Goal: Use online tool/utility: Utilize a website feature to perform a specific function

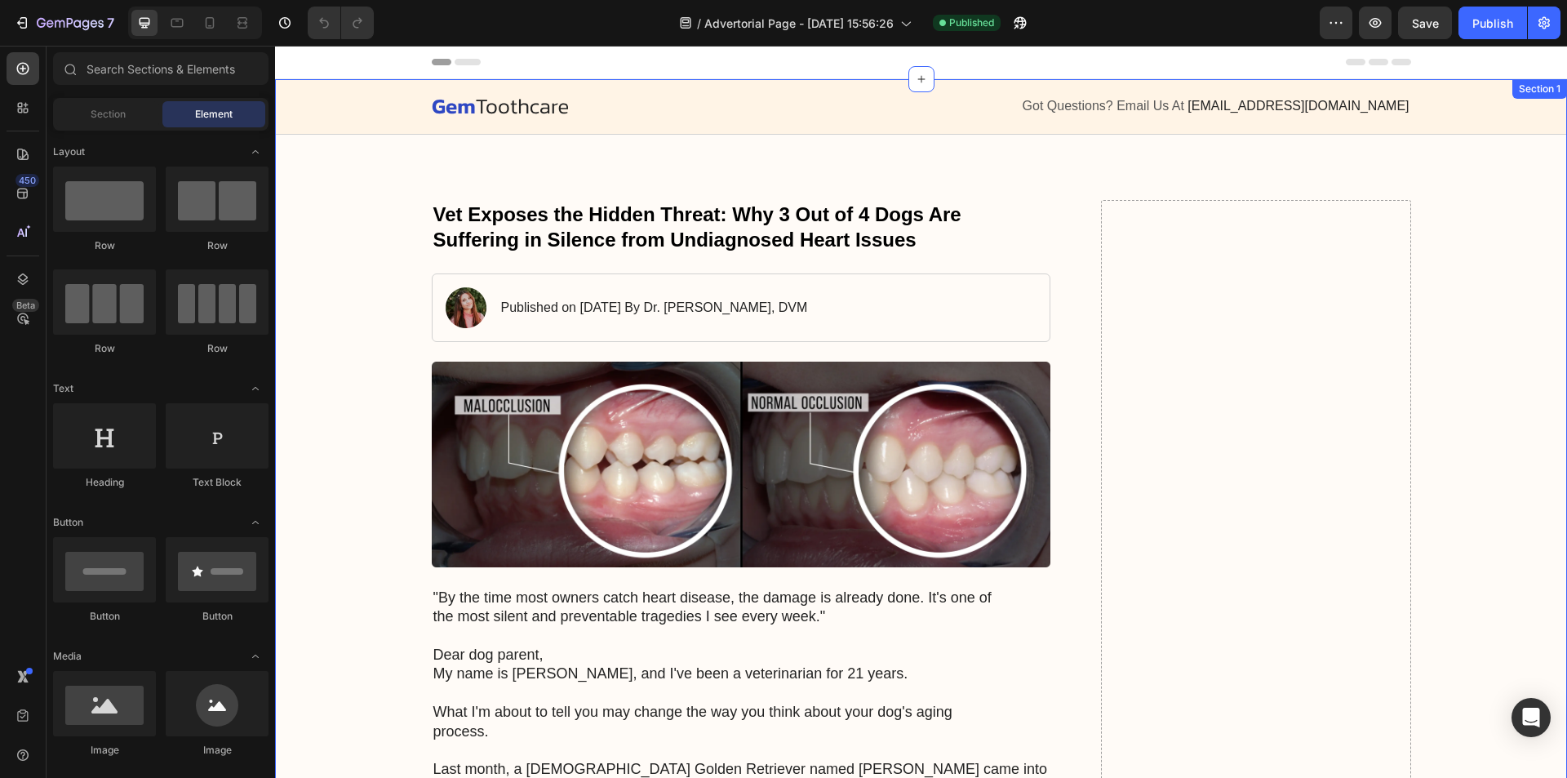
click at [480, 96] on div "Image" at bounding box center [670, 106] width 477 height 20
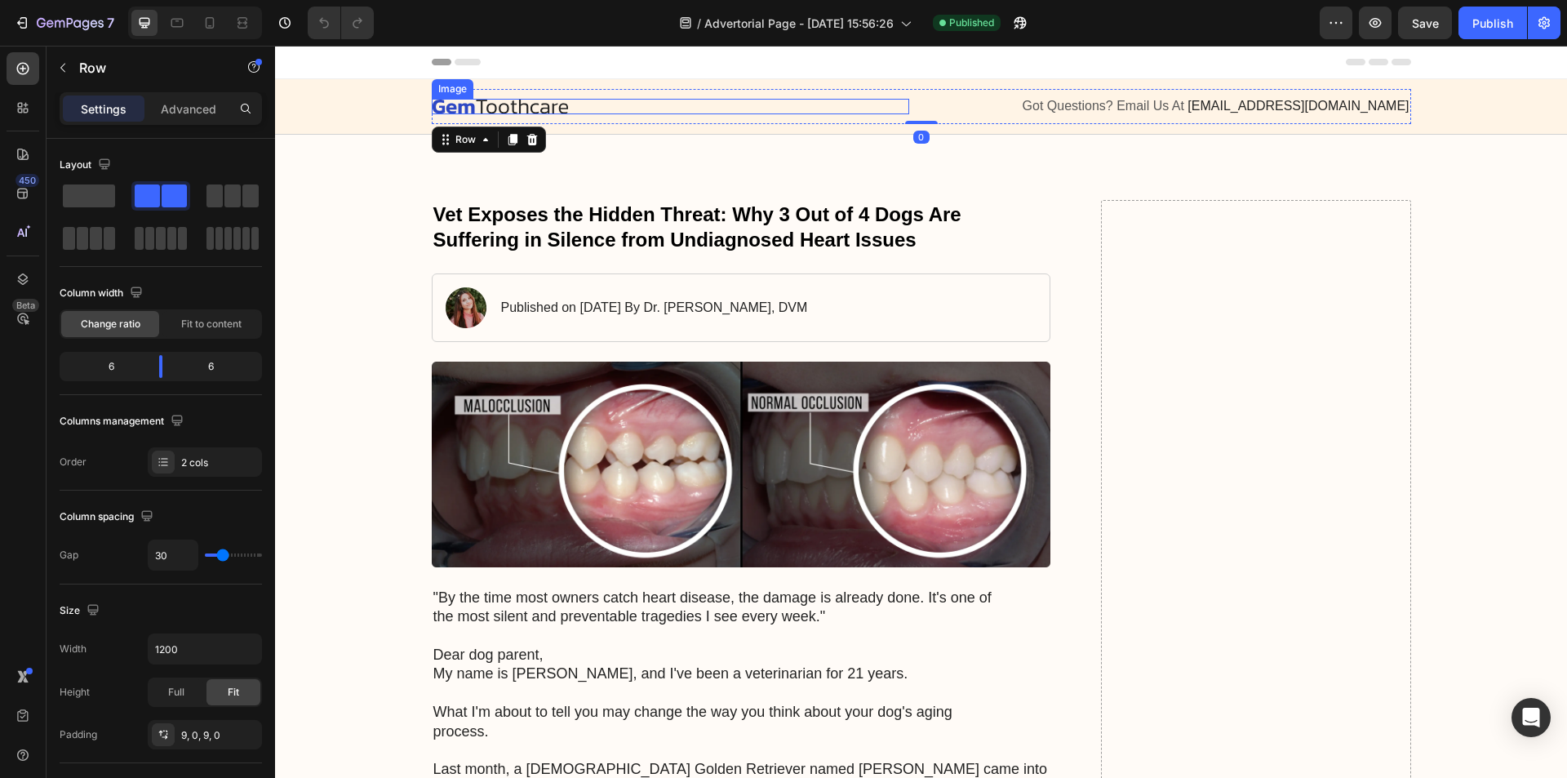
click at [484, 100] on img at bounding box center [500, 107] width 137 height 16
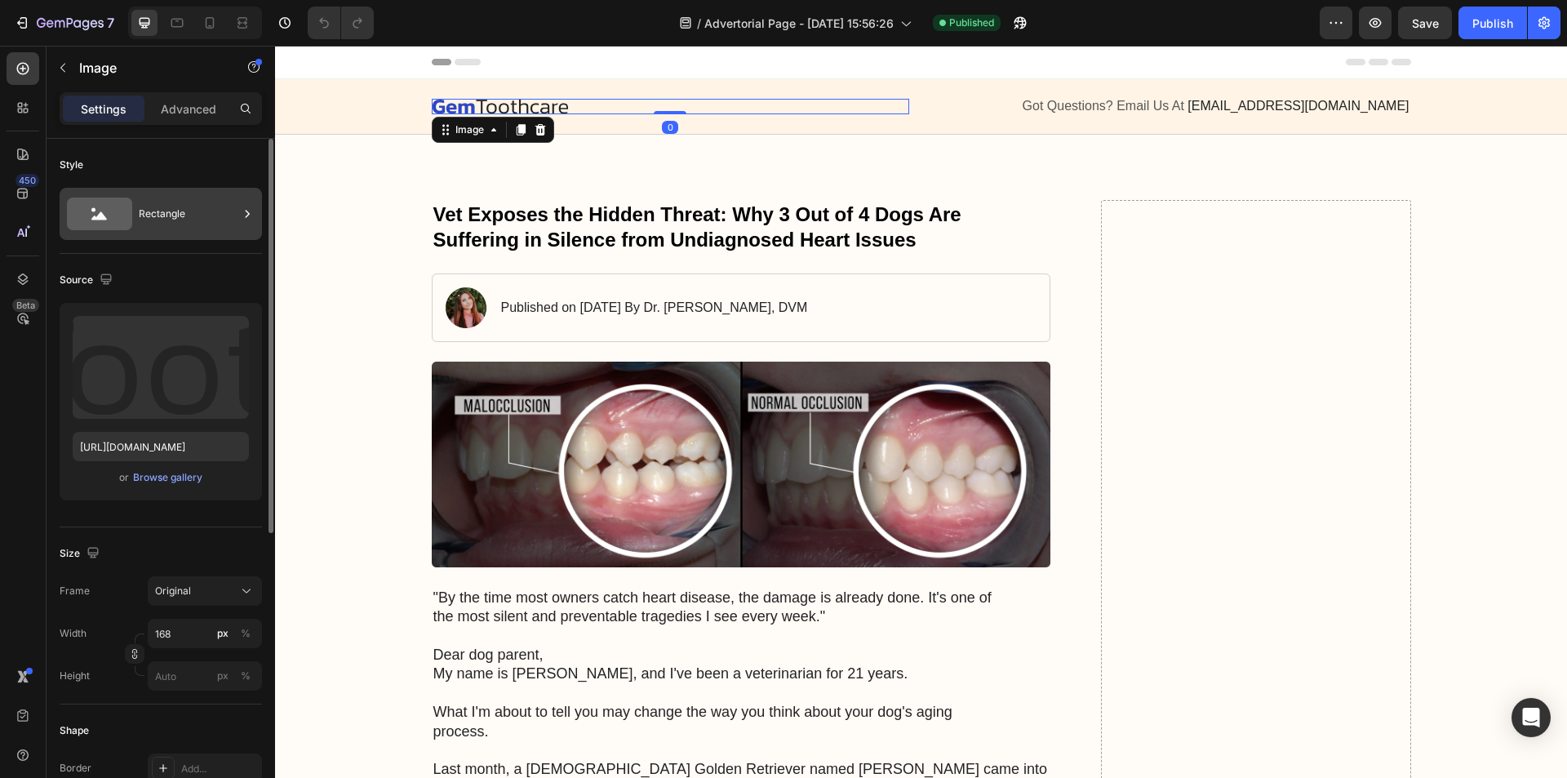
click at [183, 212] on div "Rectangle" at bounding box center [189, 214] width 100 height 38
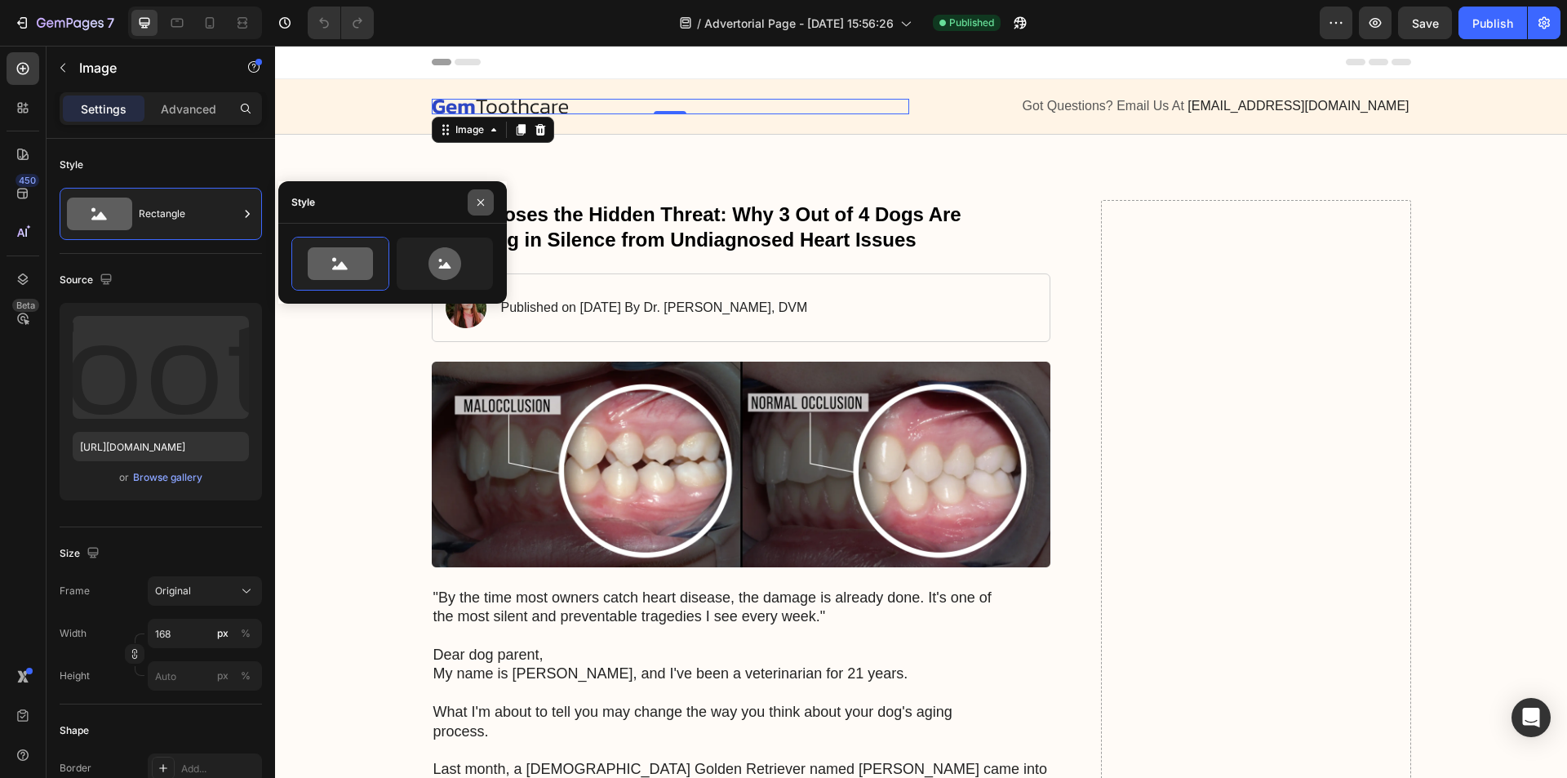
drag, startPoint x: 476, startPoint y: 204, endPoint x: 171, endPoint y: 178, distance: 305.5
click at [476, 204] on icon "button" at bounding box center [480, 202] width 13 height 13
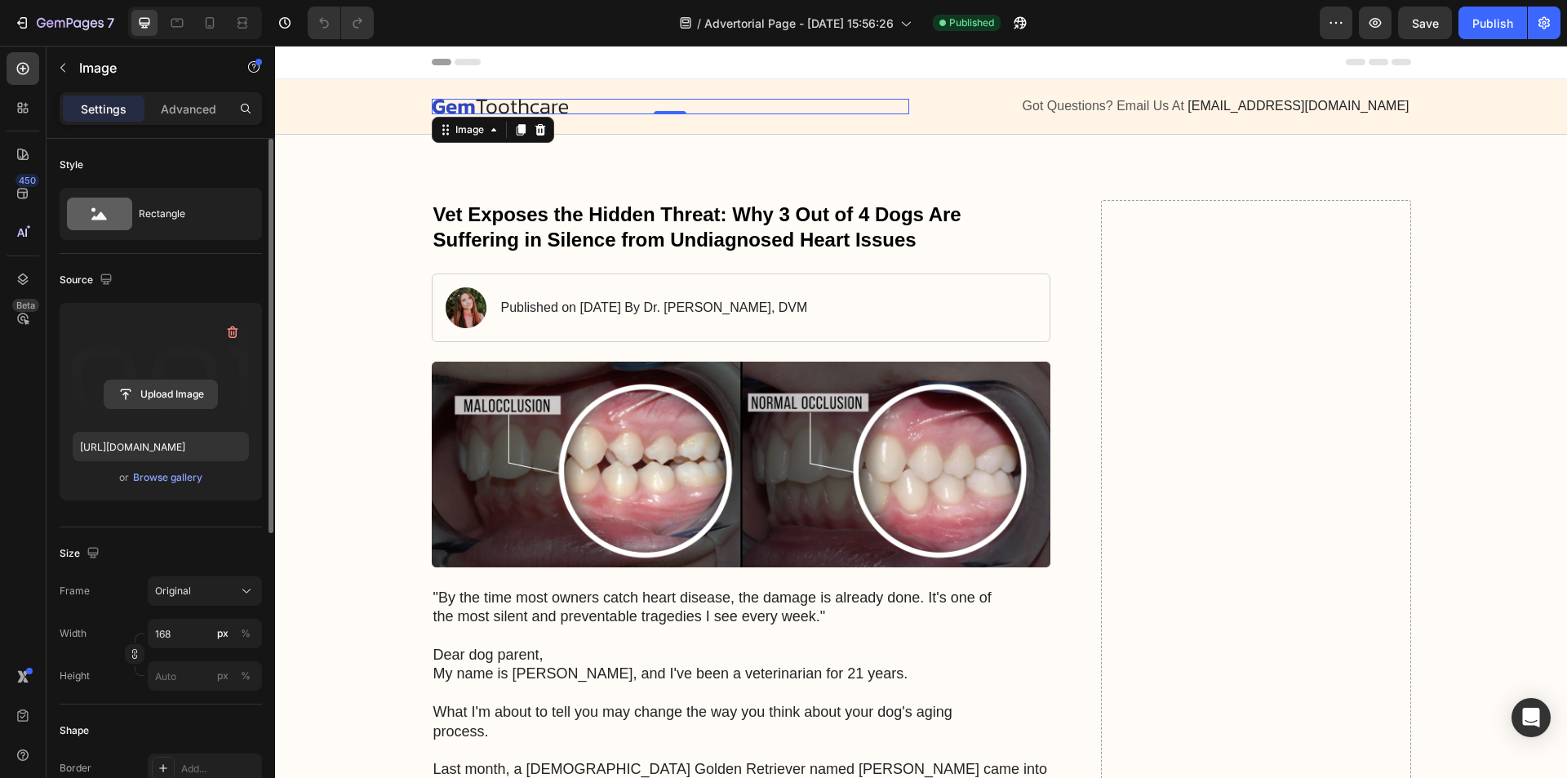
click at [171, 394] on input "file" at bounding box center [160, 394] width 113 height 28
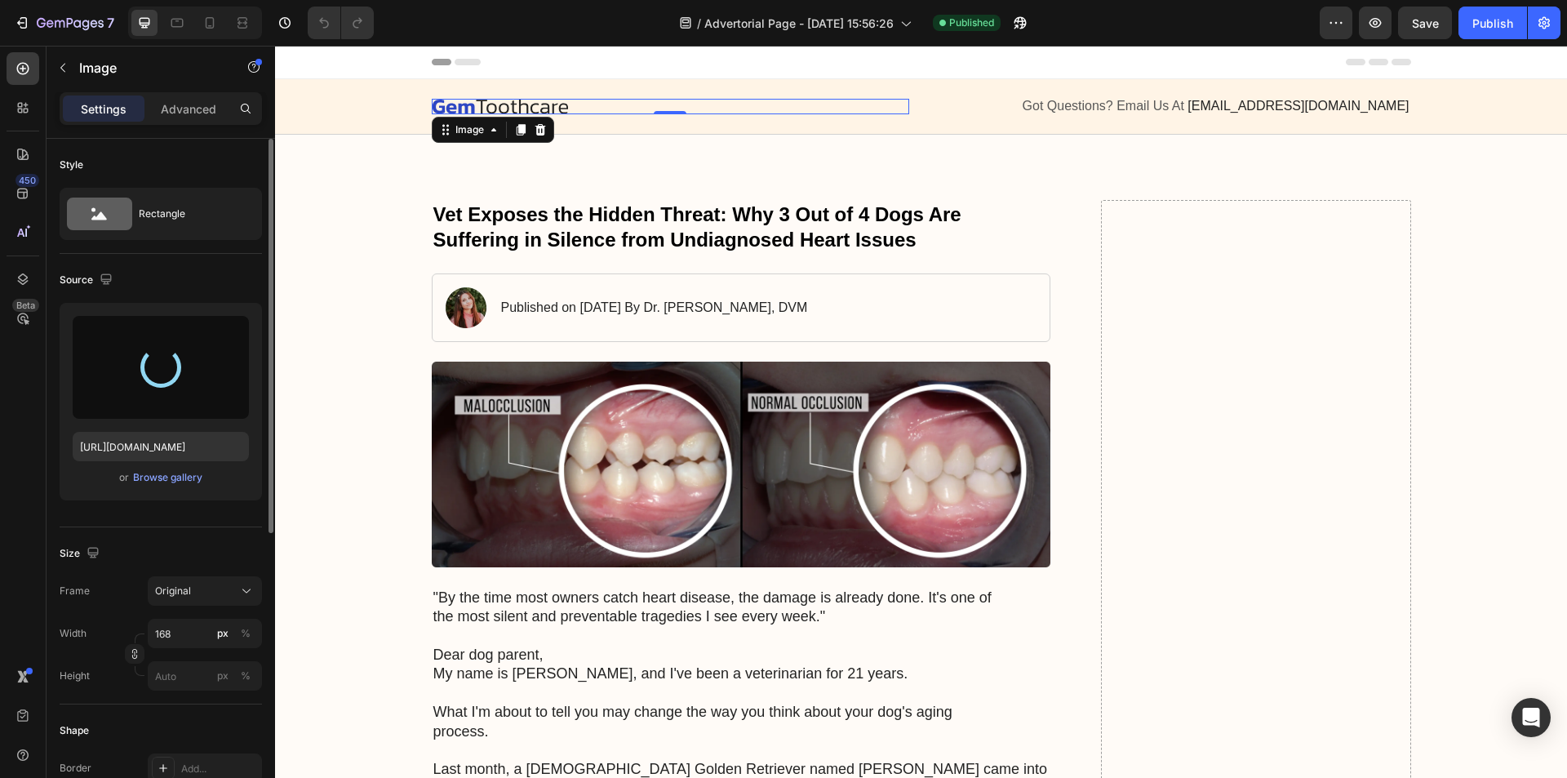
type input "[URL][DOMAIN_NAME]"
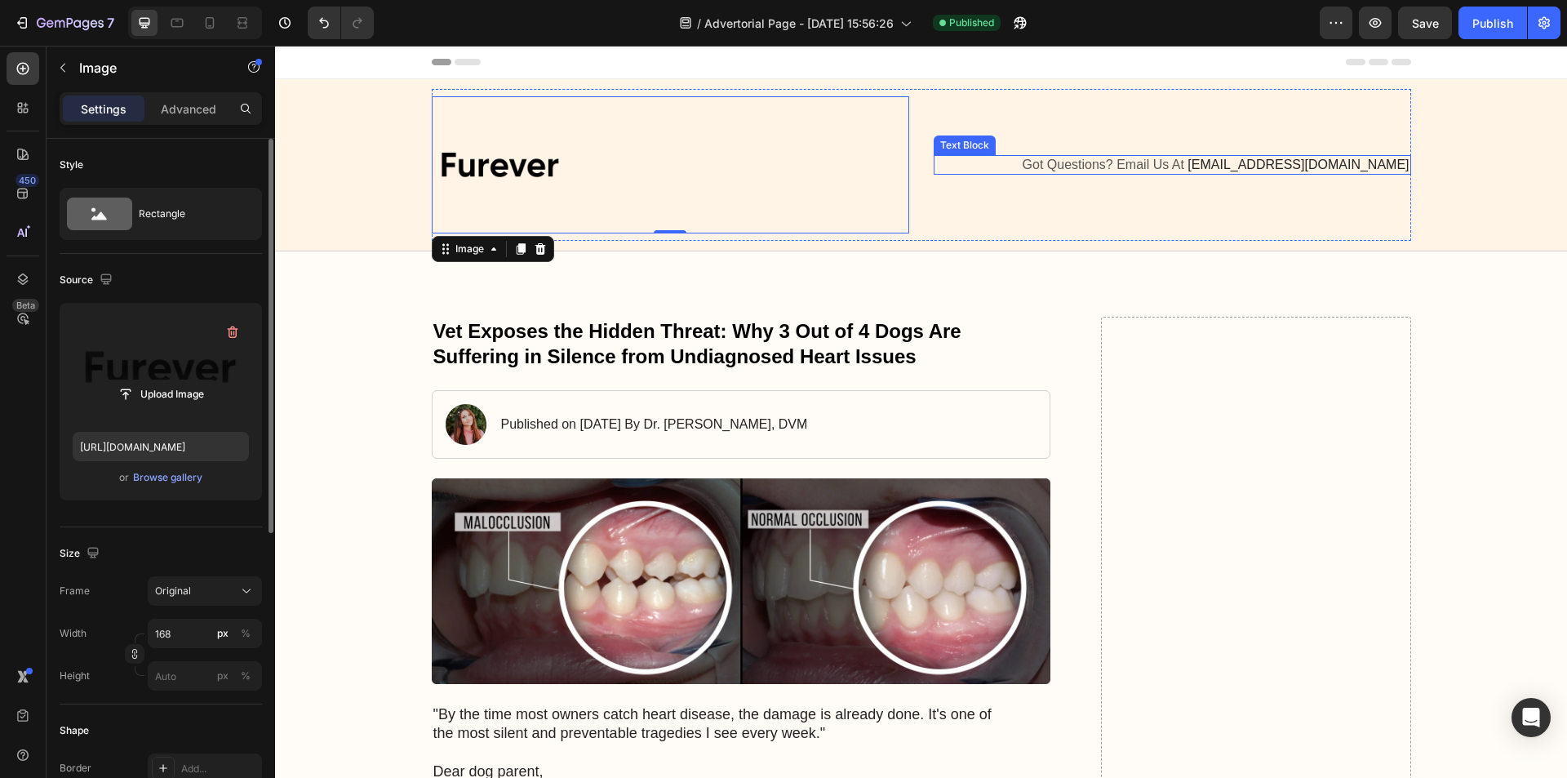
click at [1286, 161] on span "[EMAIL_ADDRESS][DOMAIN_NAME]" at bounding box center [1297, 164] width 221 height 14
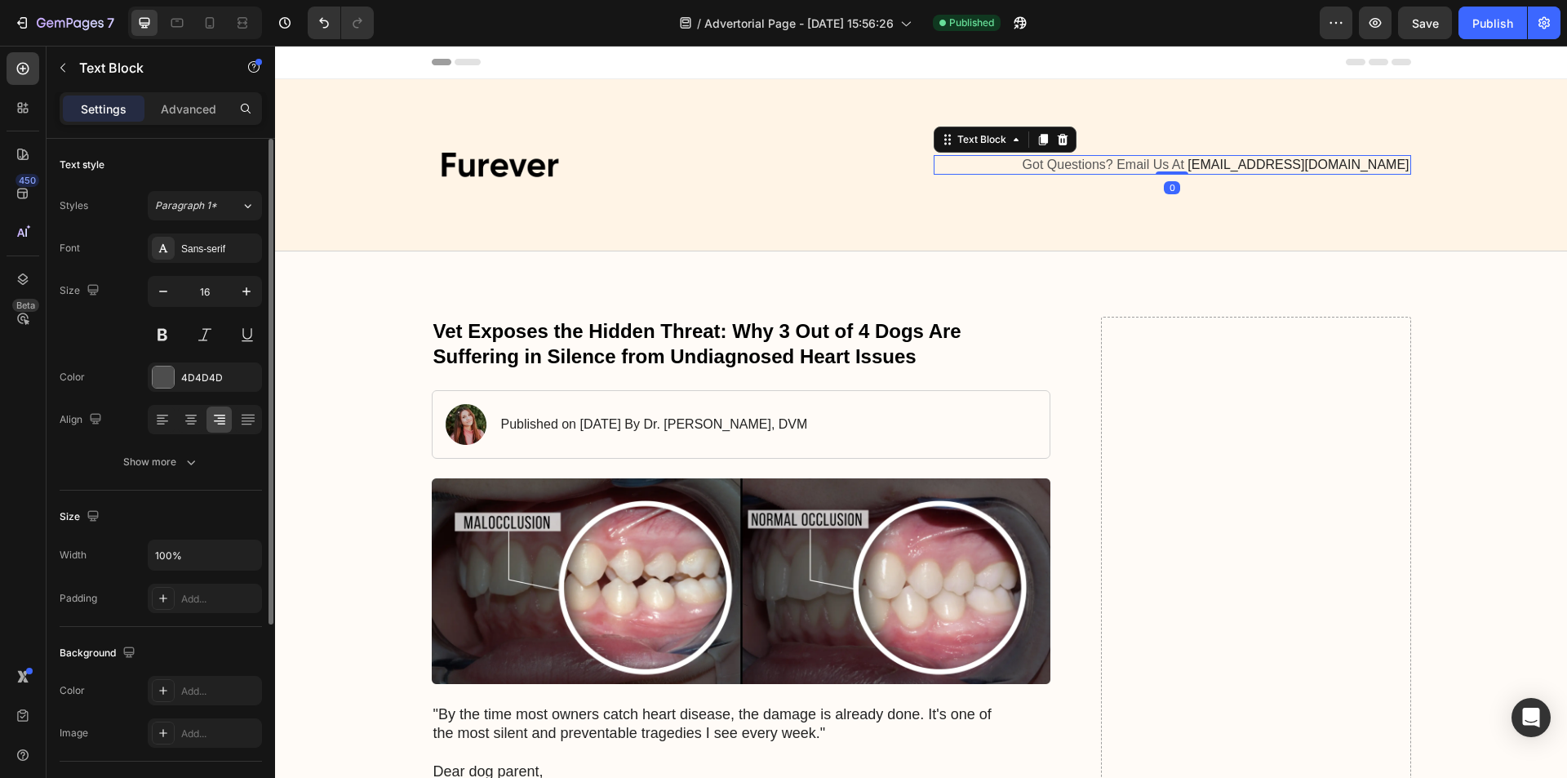
click at [1286, 161] on span "[EMAIL_ADDRESS][DOMAIN_NAME]" at bounding box center [1297, 164] width 221 height 14
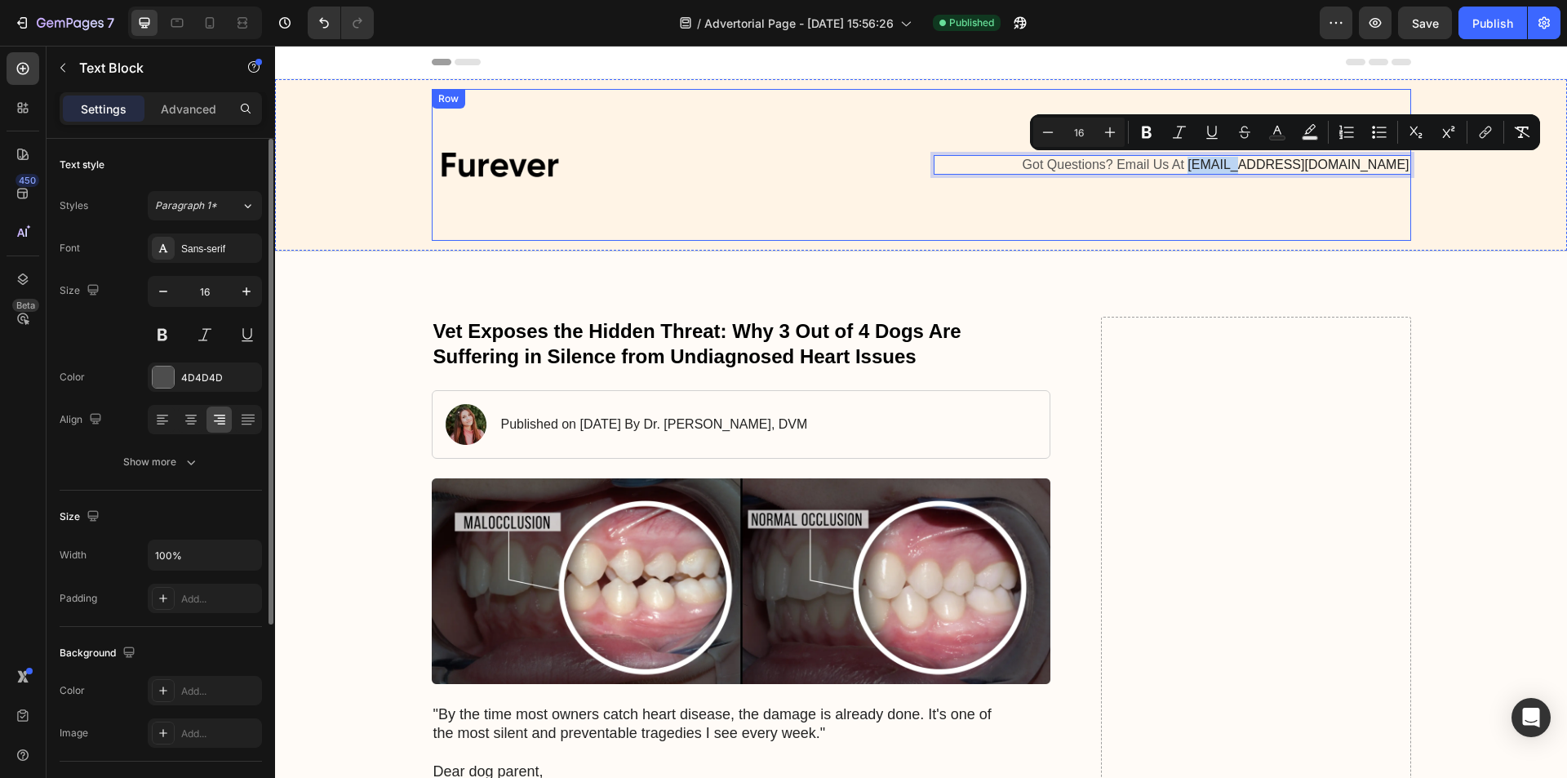
click at [1160, 188] on div "Got Questions? Email Us At [EMAIL_ADDRESS][DOMAIN_NAME] Text Block 0" at bounding box center [1172, 164] width 477 height 137
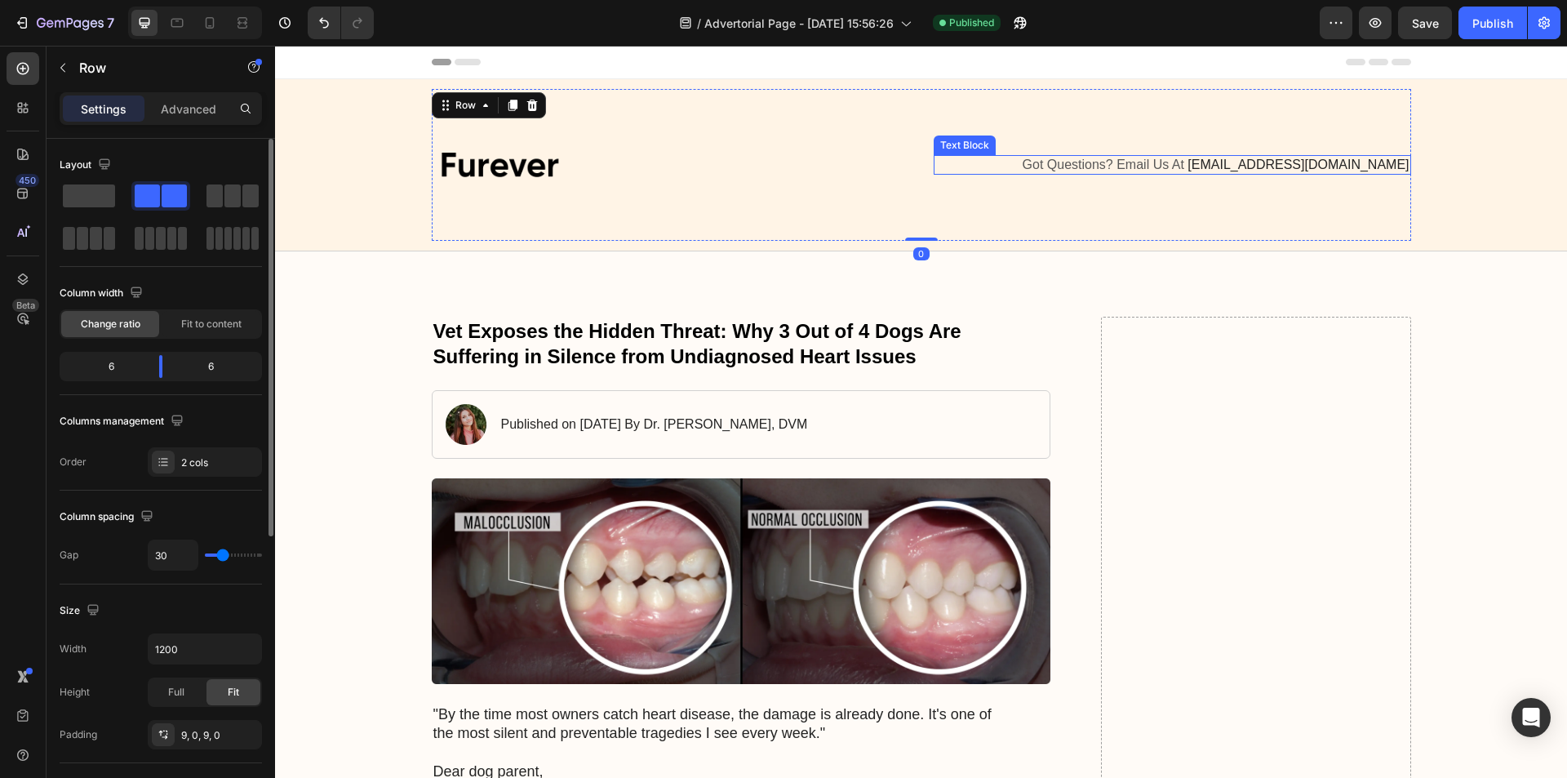
click at [1048, 166] on p "Got Questions? Email Us At [EMAIL_ADDRESS][DOMAIN_NAME]" at bounding box center [1172, 165] width 474 height 17
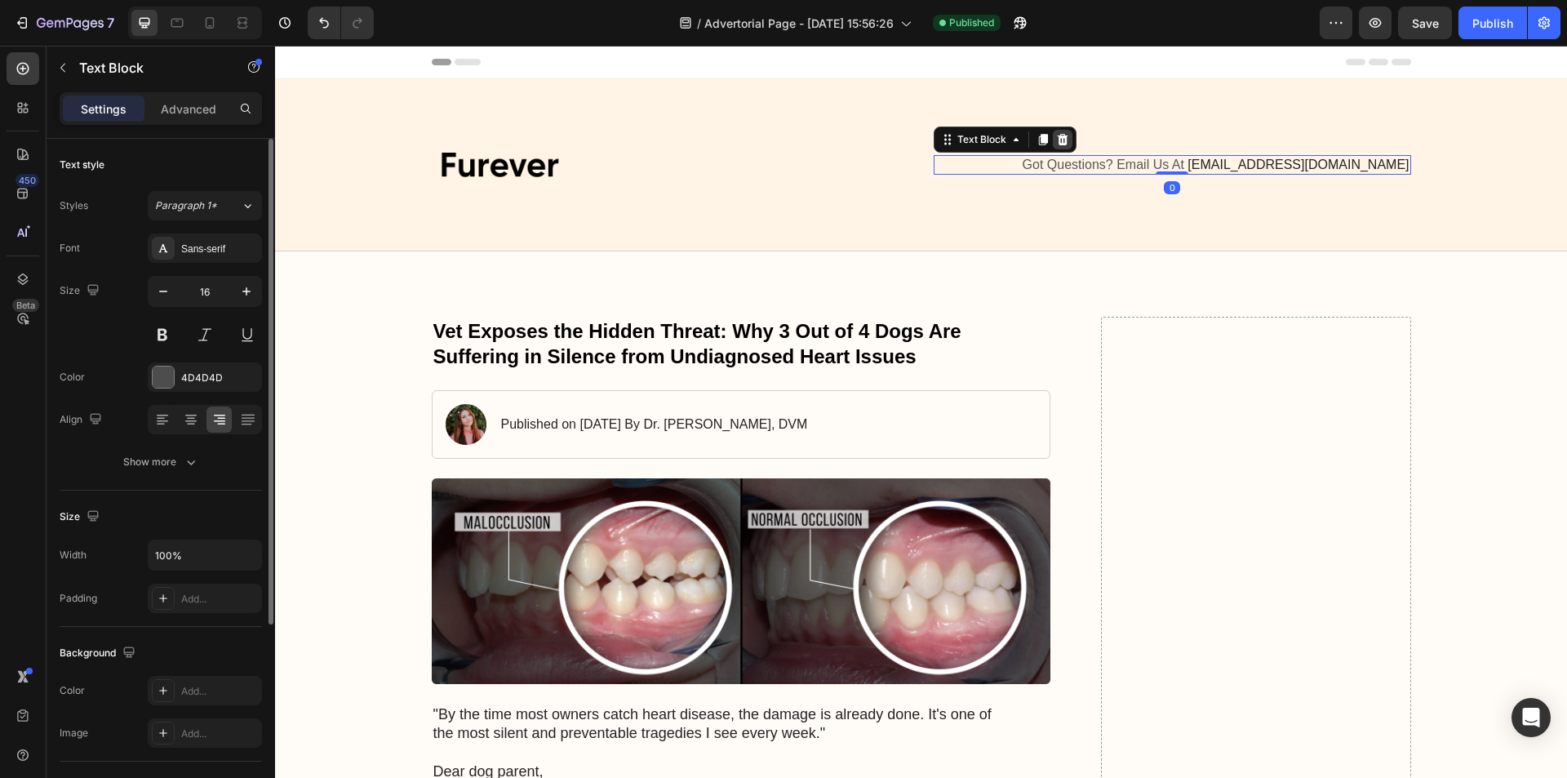
click at [1056, 133] on icon at bounding box center [1062, 139] width 13 height 13
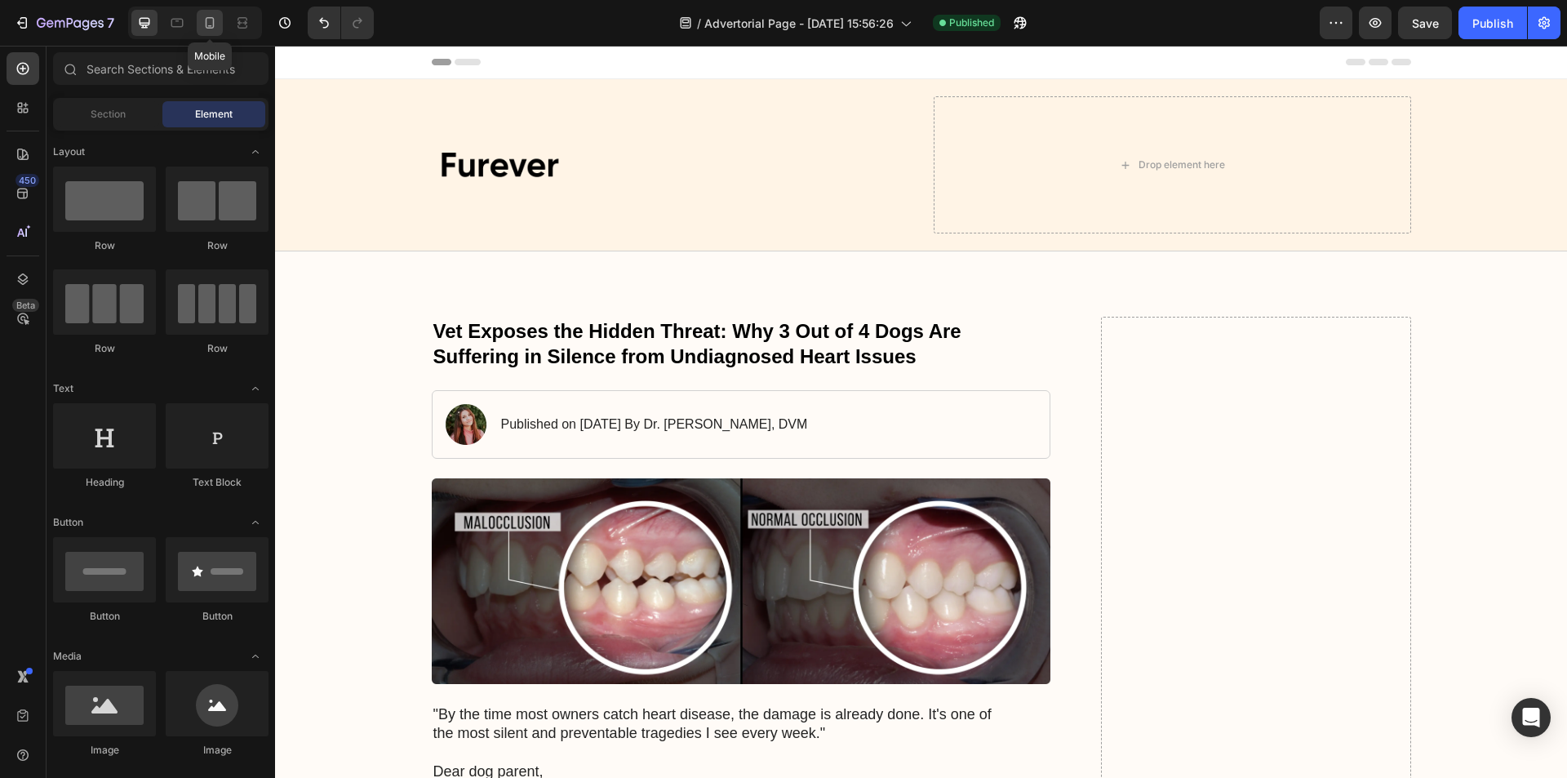
click at [210, 29] on icon at bounding box center [210, 23] width 16 height 16
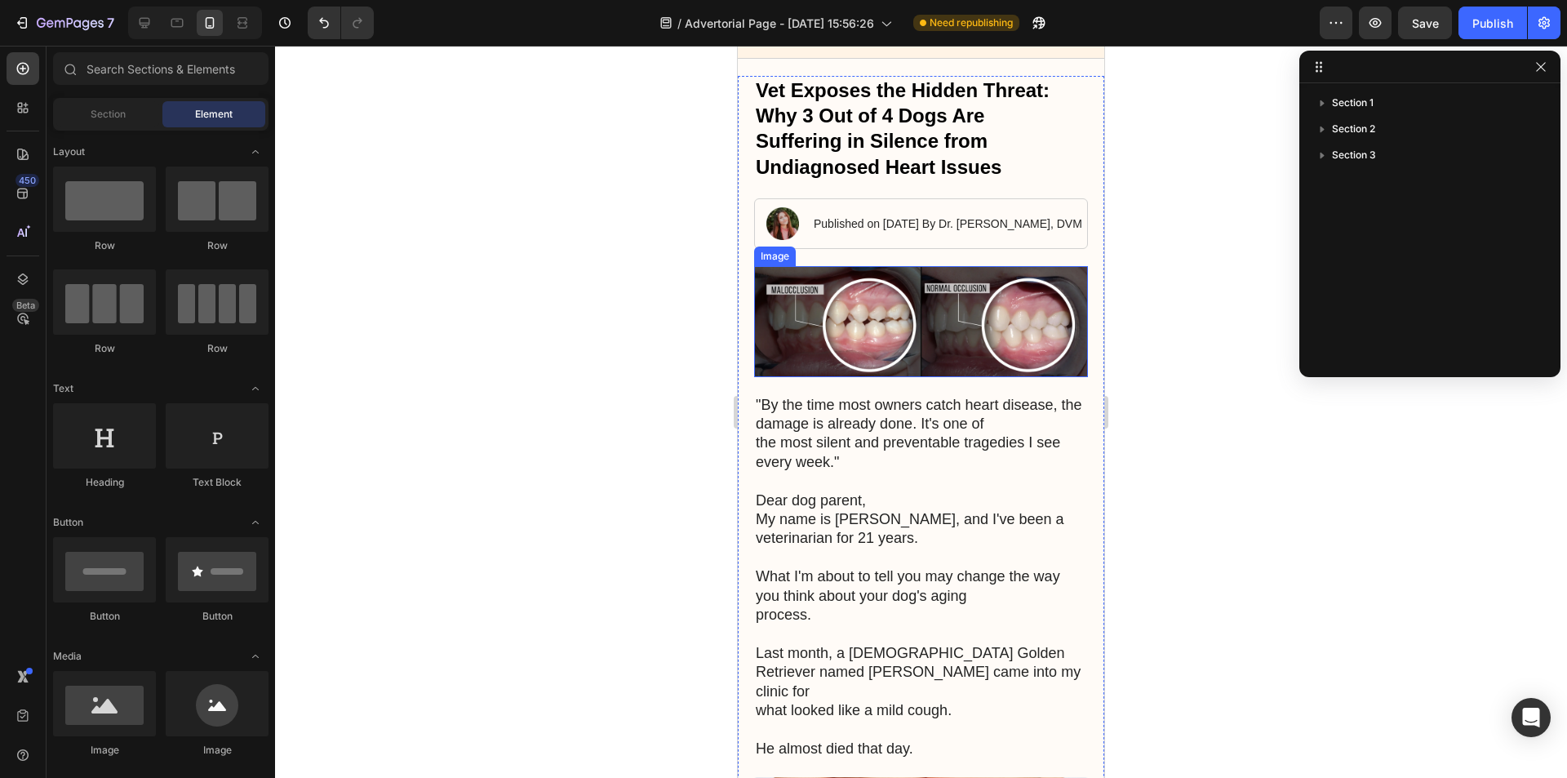
scroll to position [163, 0]
